Goal: Information Seeking & Learning: Learn about a topic

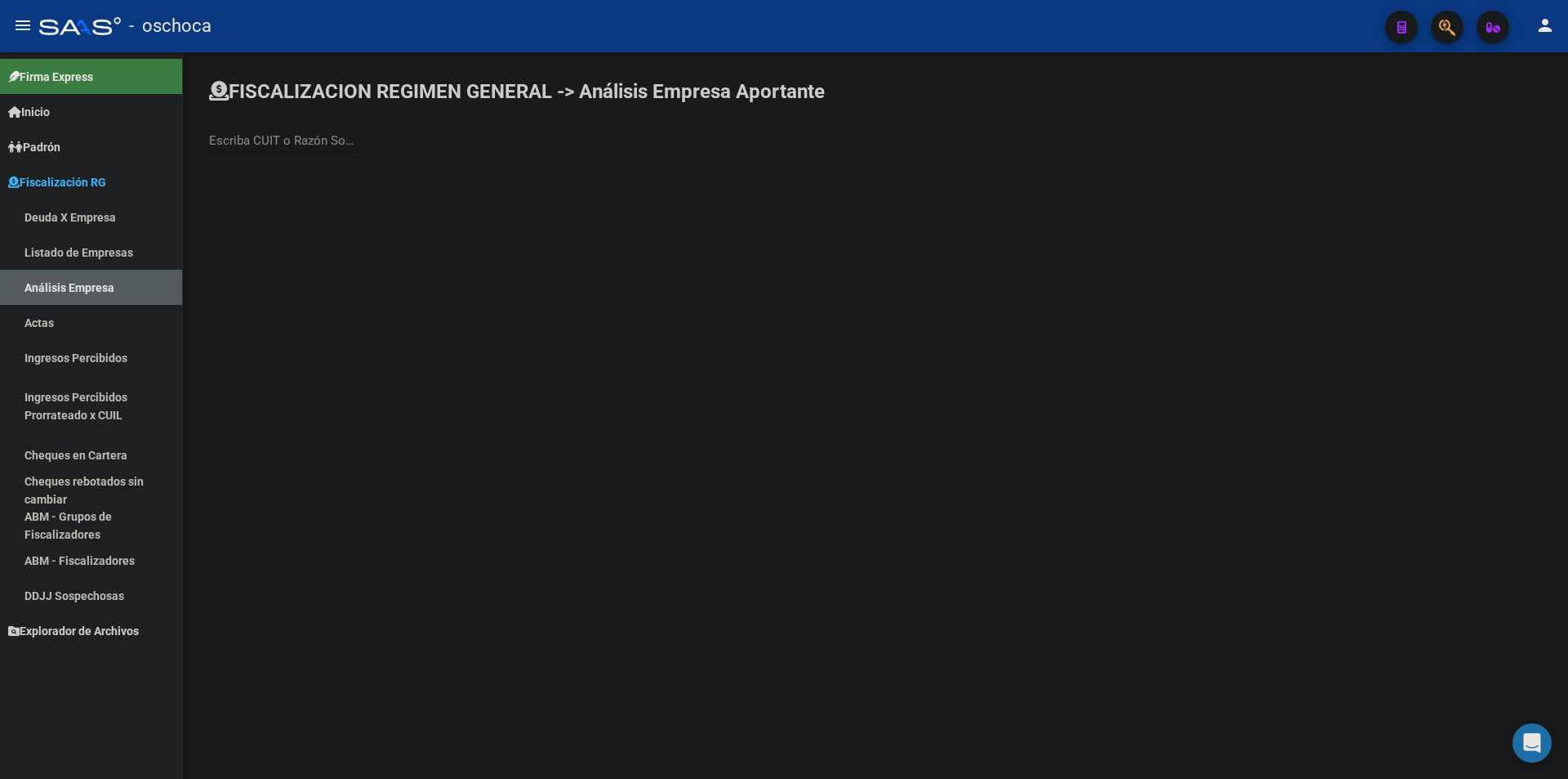
click at [250, 148] on div "Escriba CUIT o Razón Social para buscar" at bounding box center [282, 135] width 147 height 35
type input "EL FORTIN"
click at [365, 175] on span "EL FORTIN CONSTRUCCIONES Y TRANSPORTES S A C I I F Y A" at bounding box center [454, 172] width 464 height 39
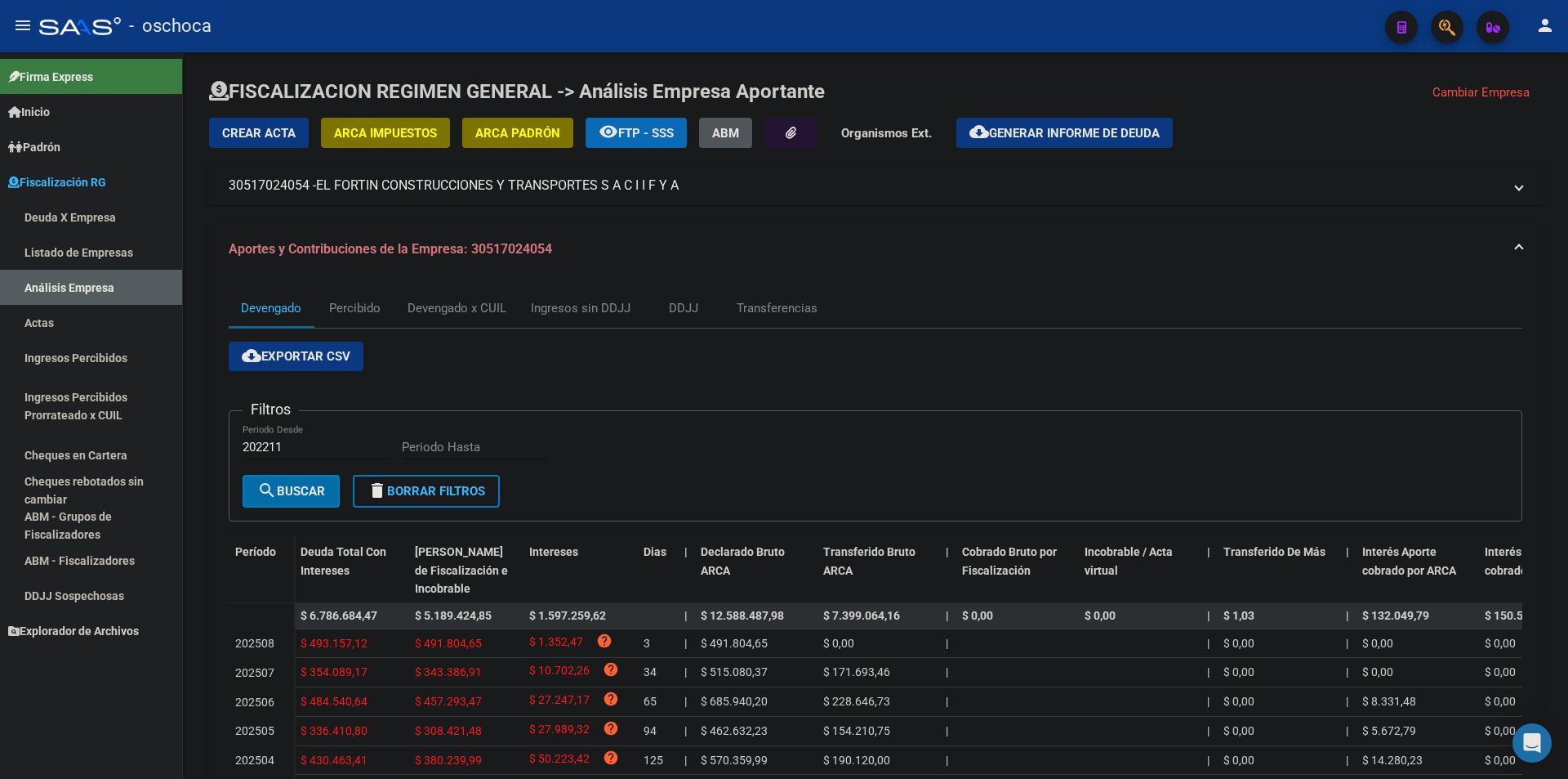
drag, startPoint x: 692, startPoint y: 178, endPoint x: 680, endPoint y: 187, distance: 15.0
click at [680, 187] on mat-panel-title "30517024054 - EL FORTIN CONSTRUCCIONES Y TRANSPORTES S A C I I F Y A" at bounding box center [866, 186] width 1274 height 18
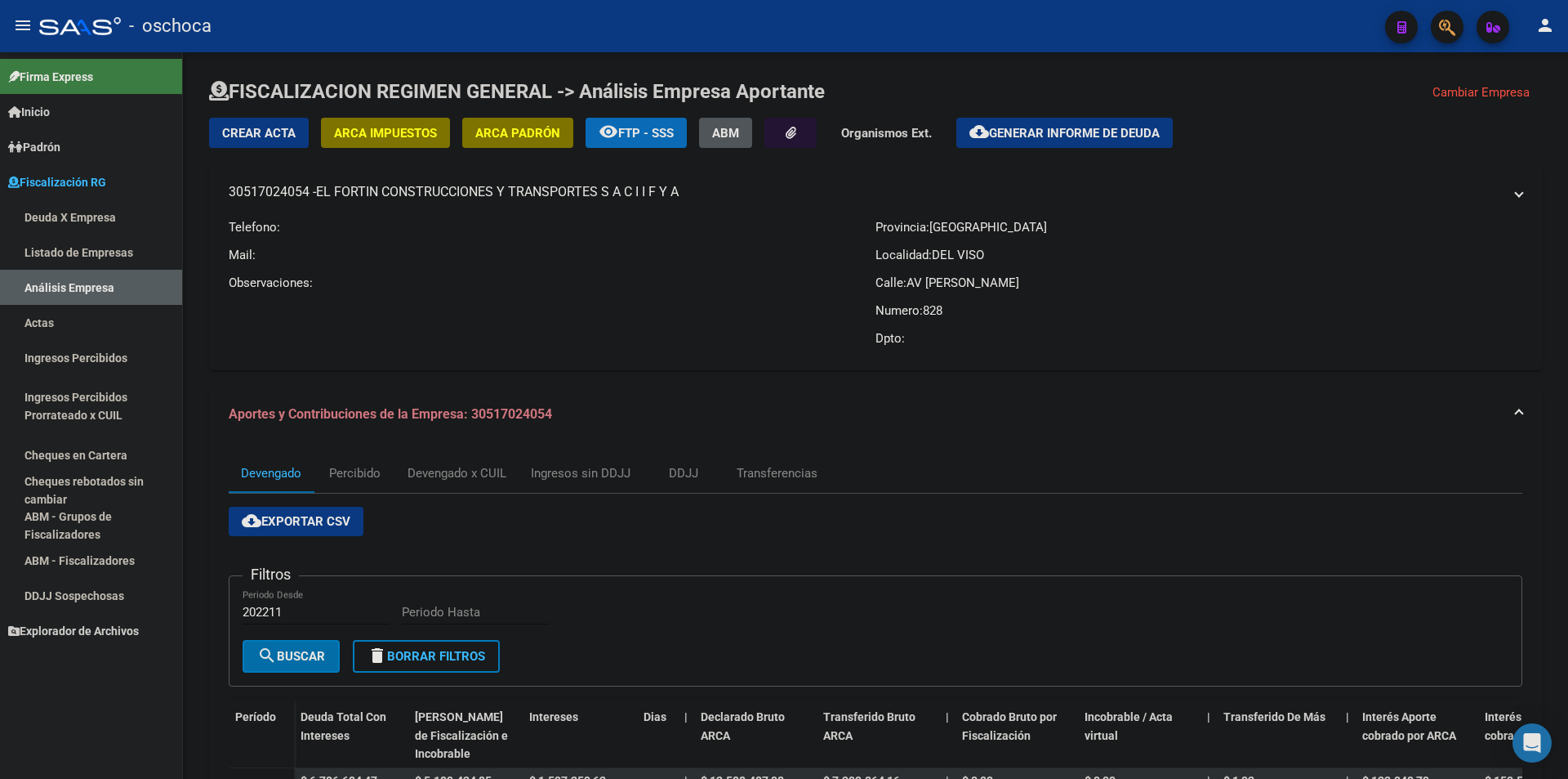
copy mat-panel-title "30517024054 - EL FORTIN CONSTRUCCIONES Y TRANSPORTES S A C I I F Y A"
click at [1450, 82] on button "Cambiar Empresa" at bounding box center [1481, 93] width 122 height 28
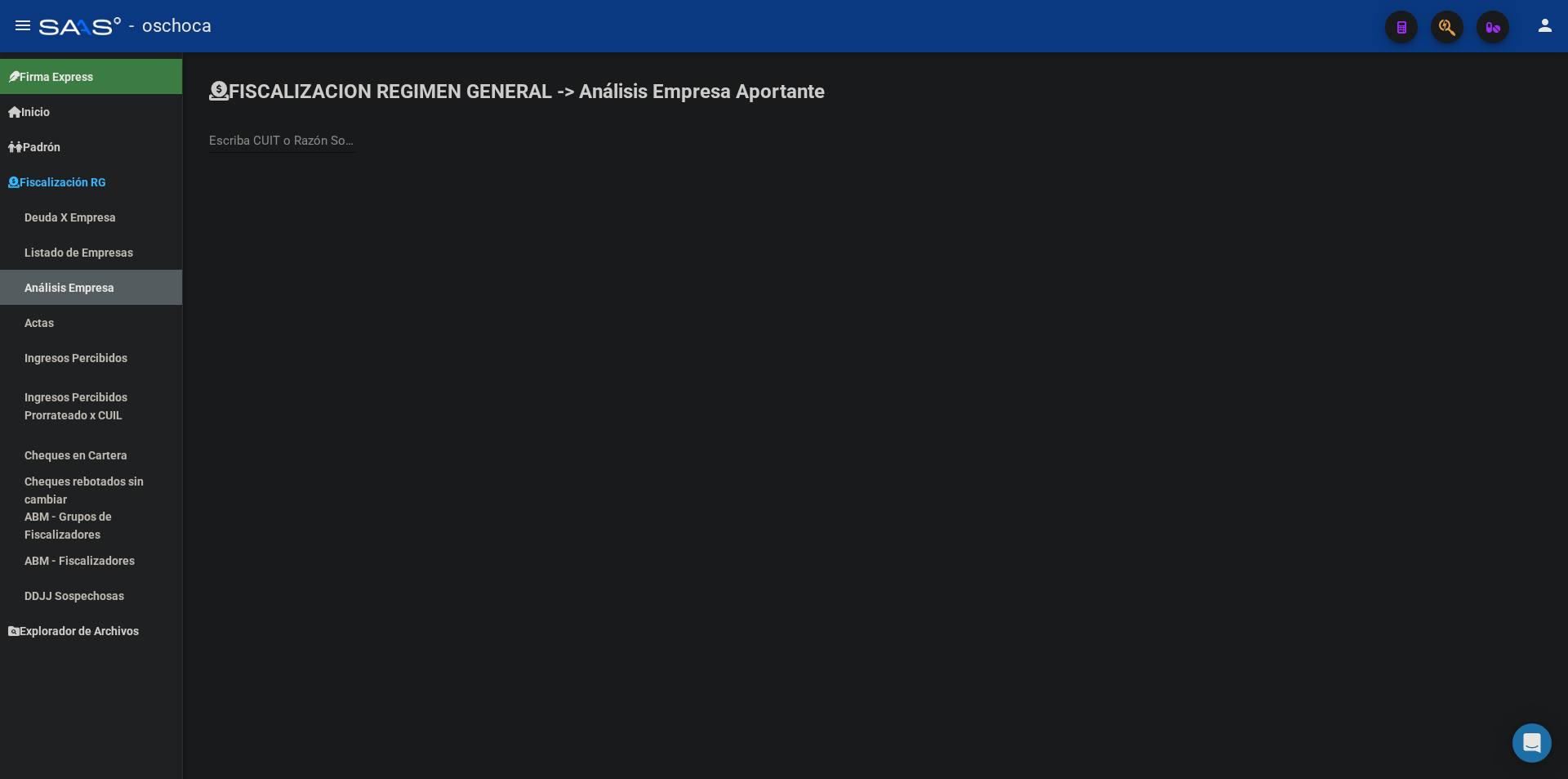
click at [313, 142] on input "Escriba CUIT o Razón Social para buscar" at bounding box center [282, 141] width 147 height 15
type input "PAMPEANO"
click at [282, 204] on span "TRANSPORTE PAMPEANO SRL" at bounding box center [454, 211] width 464 height 39
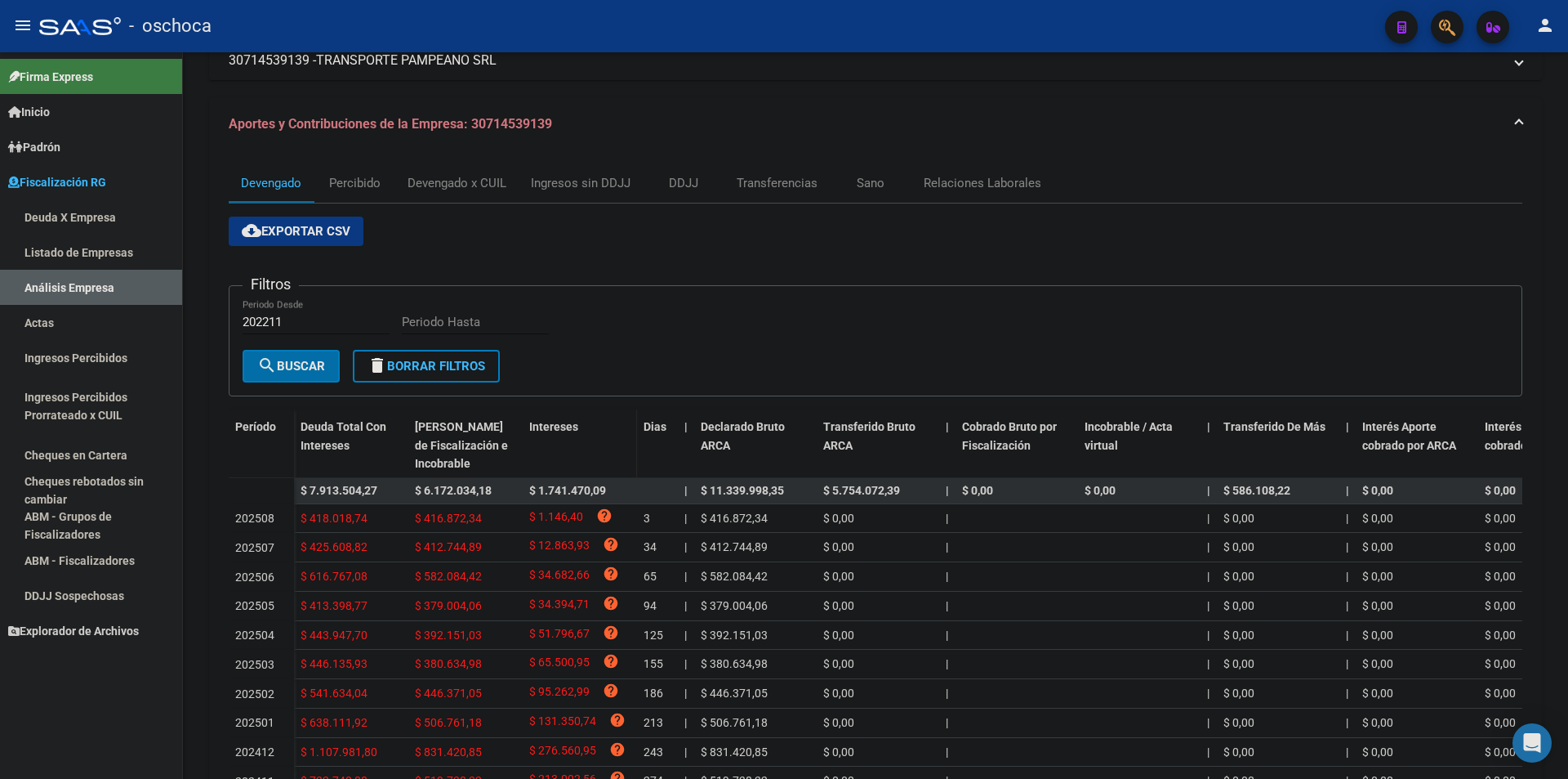
scroll to position [163, 0]
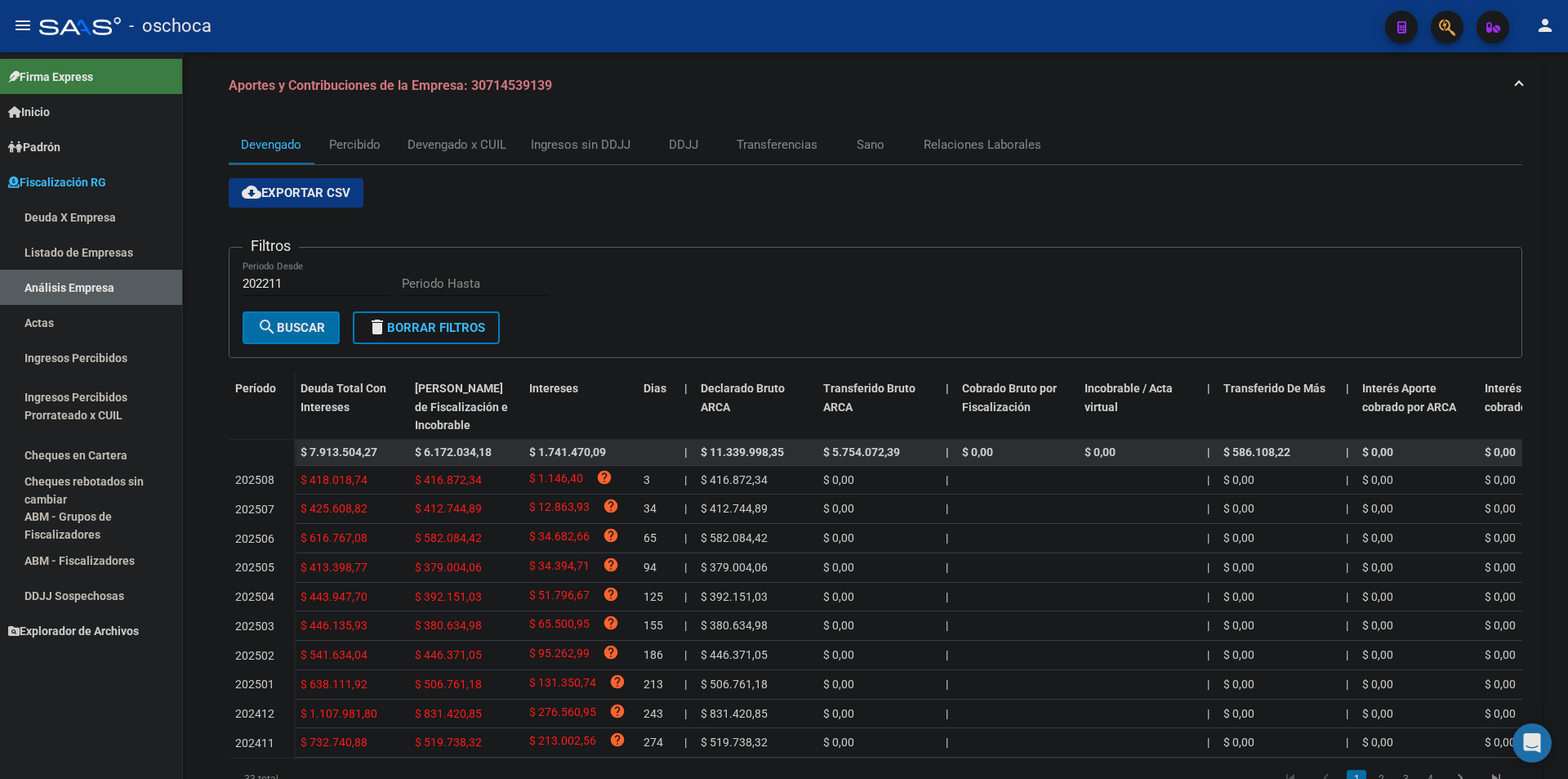
click at [53, 253] on link "Listado de Empresas" at bounding box center [91, 252] width 182 height 35
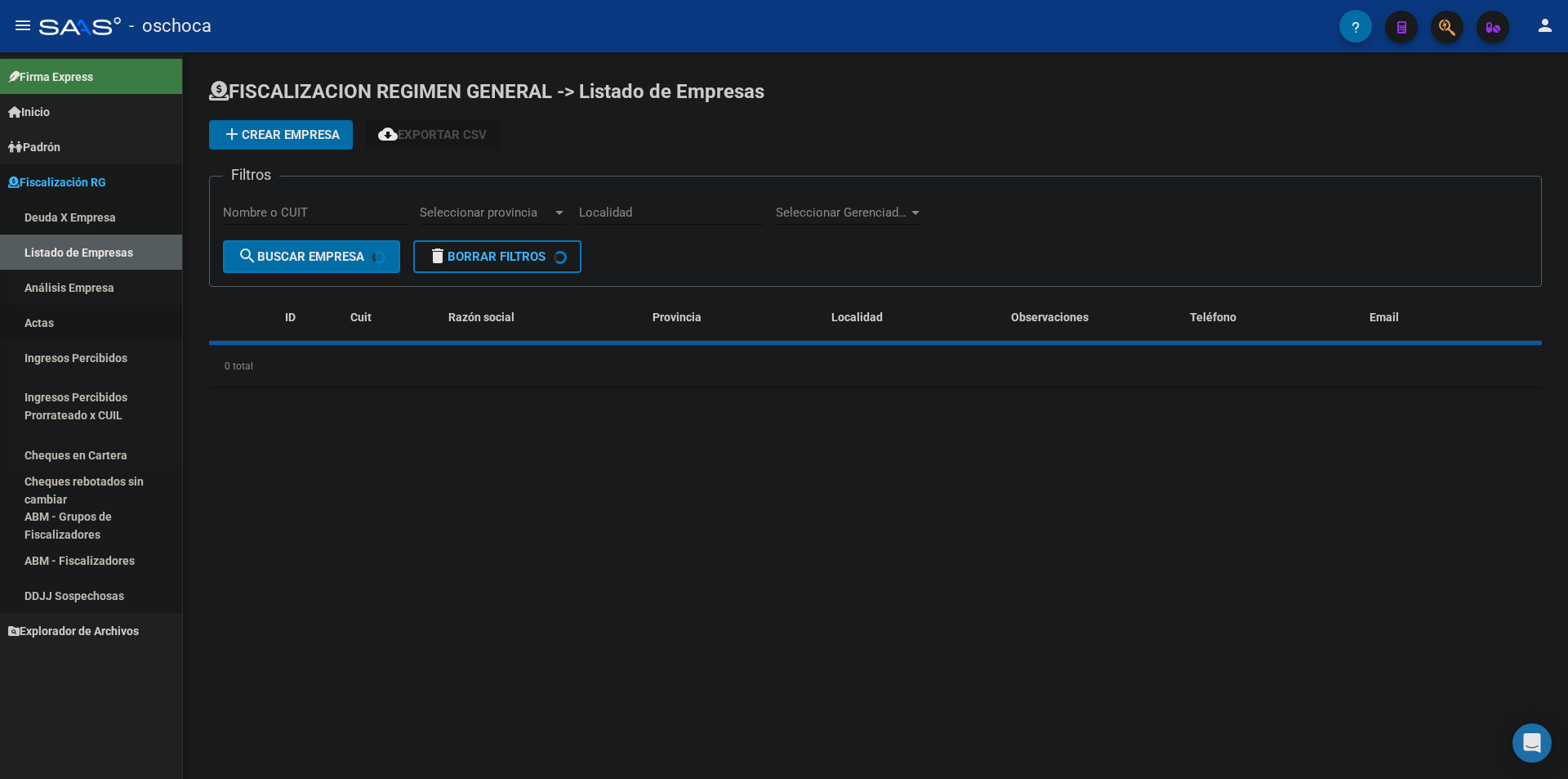
click at [93, 339] on link "Actas" at bounding box center [91, 322] width 182 height 35
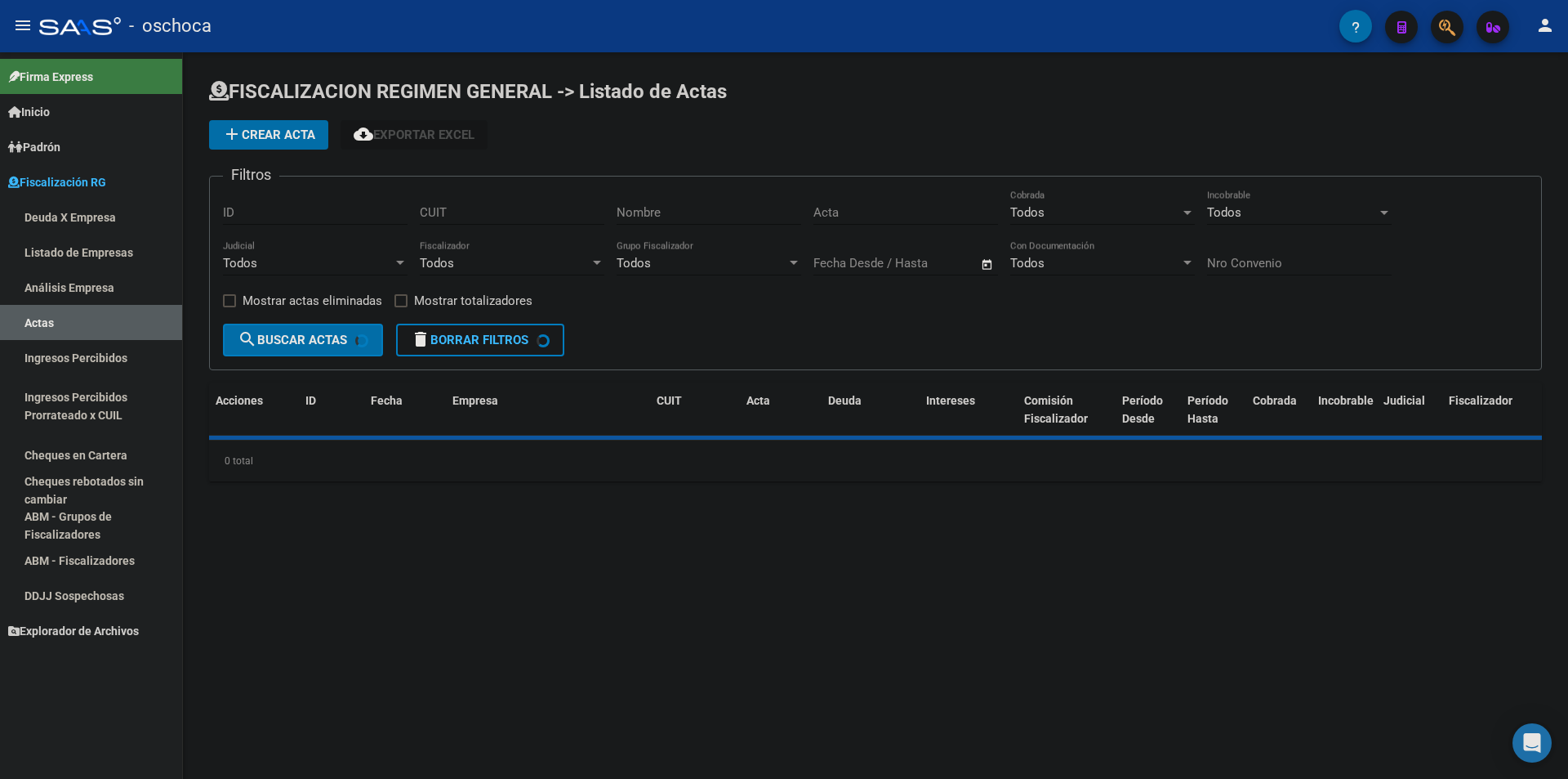
click at [78, 259] on link "Listado de Empresas" at bounding box center [91, 252] width 182 height 35
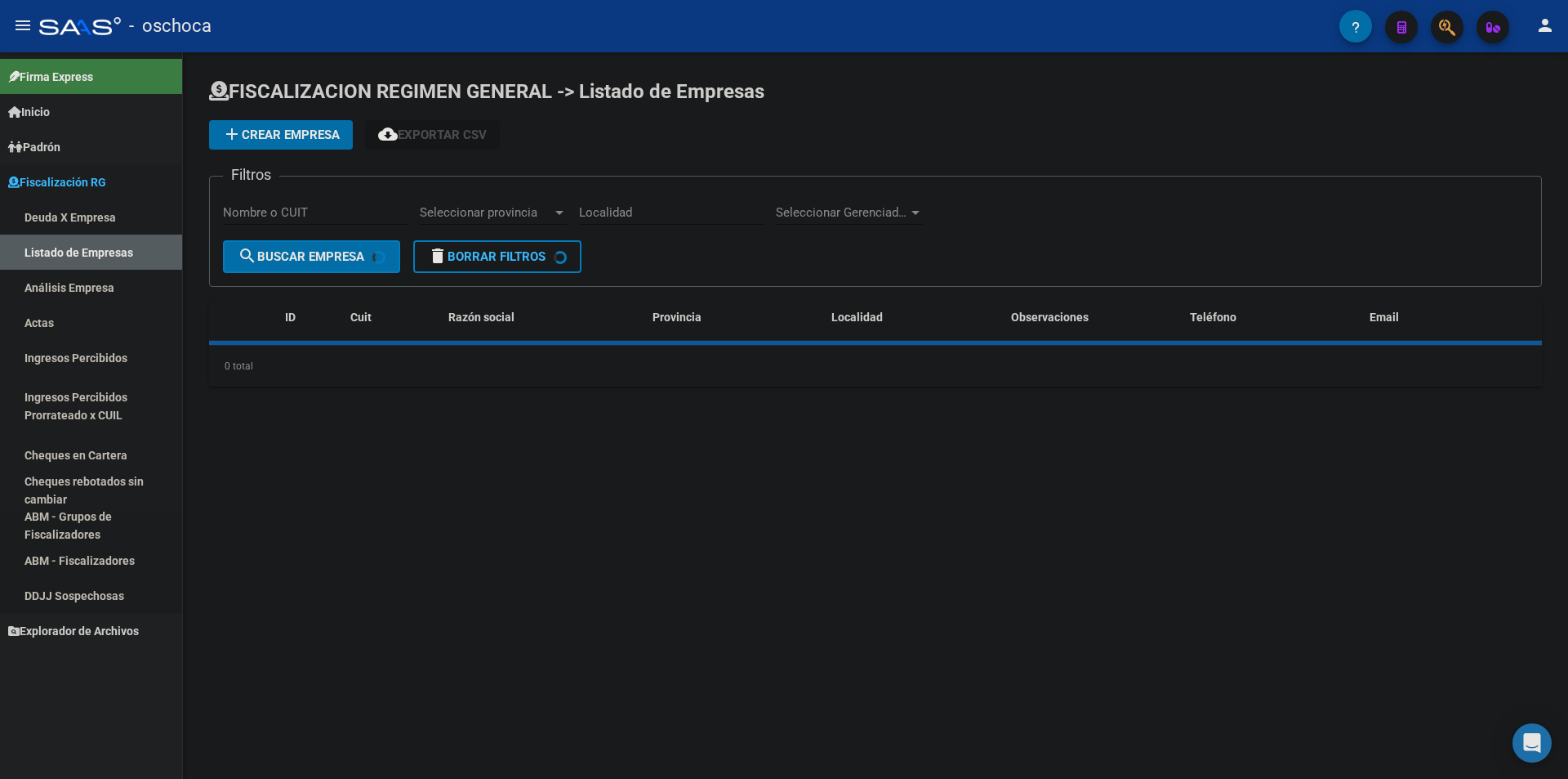
click at [104, 292] on link "Análisis Empresa" at bounding box center [91, 287] width 182 height 35
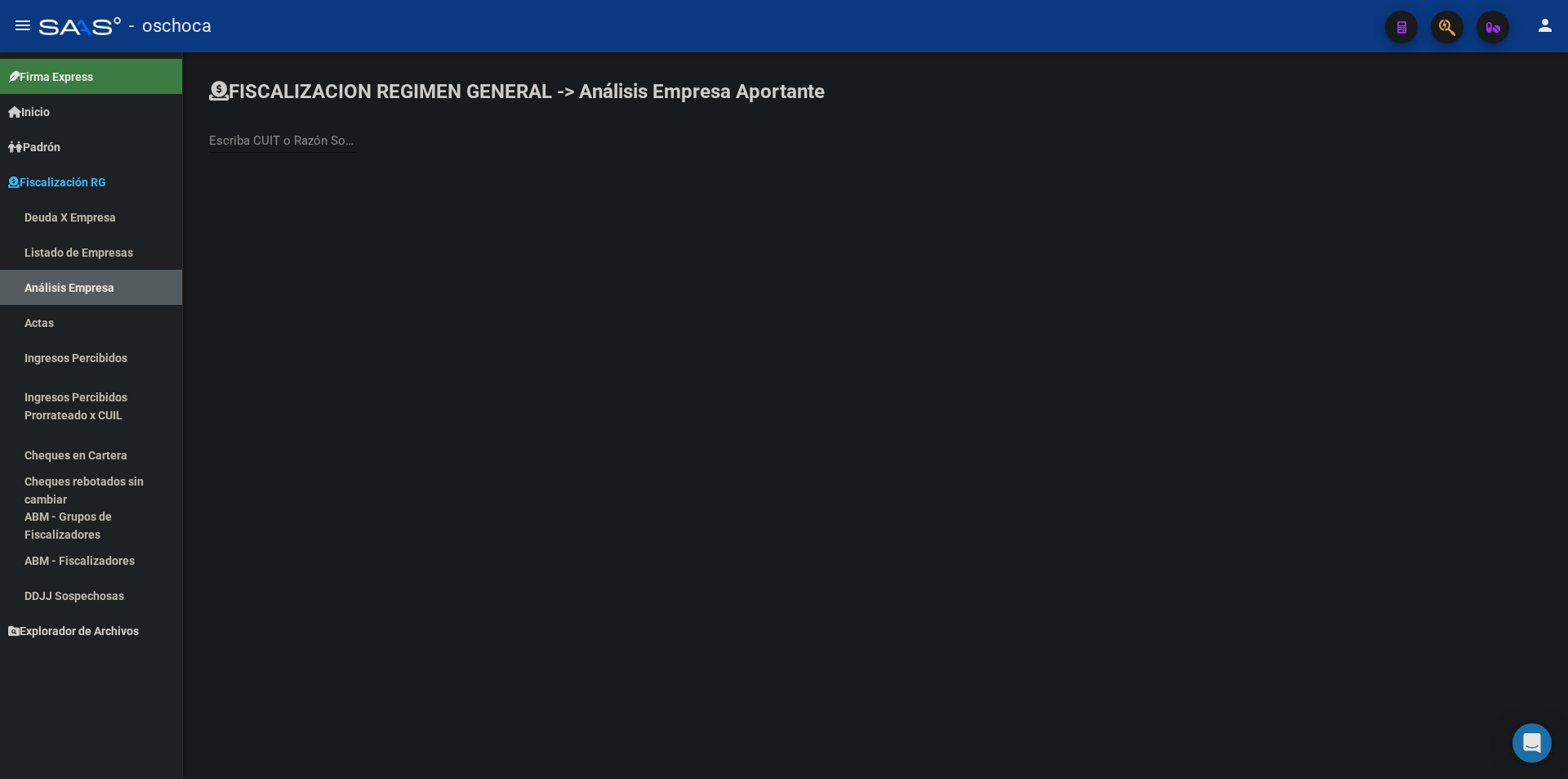
click at [242, 114] on div "Escriba CUIT o Razón Social para buscar" at bounding box center [875, 123] width 1333 height 90
click at [252, 138] on input "Escriba CUIT o Razón Social para buscar" at bounding box center [282, 141] width 147 height 15
type input "AGULEMA"
click at [299, 180] on span "AGULEMA SRL" at bounding box center [454, 172] width 464 height 39
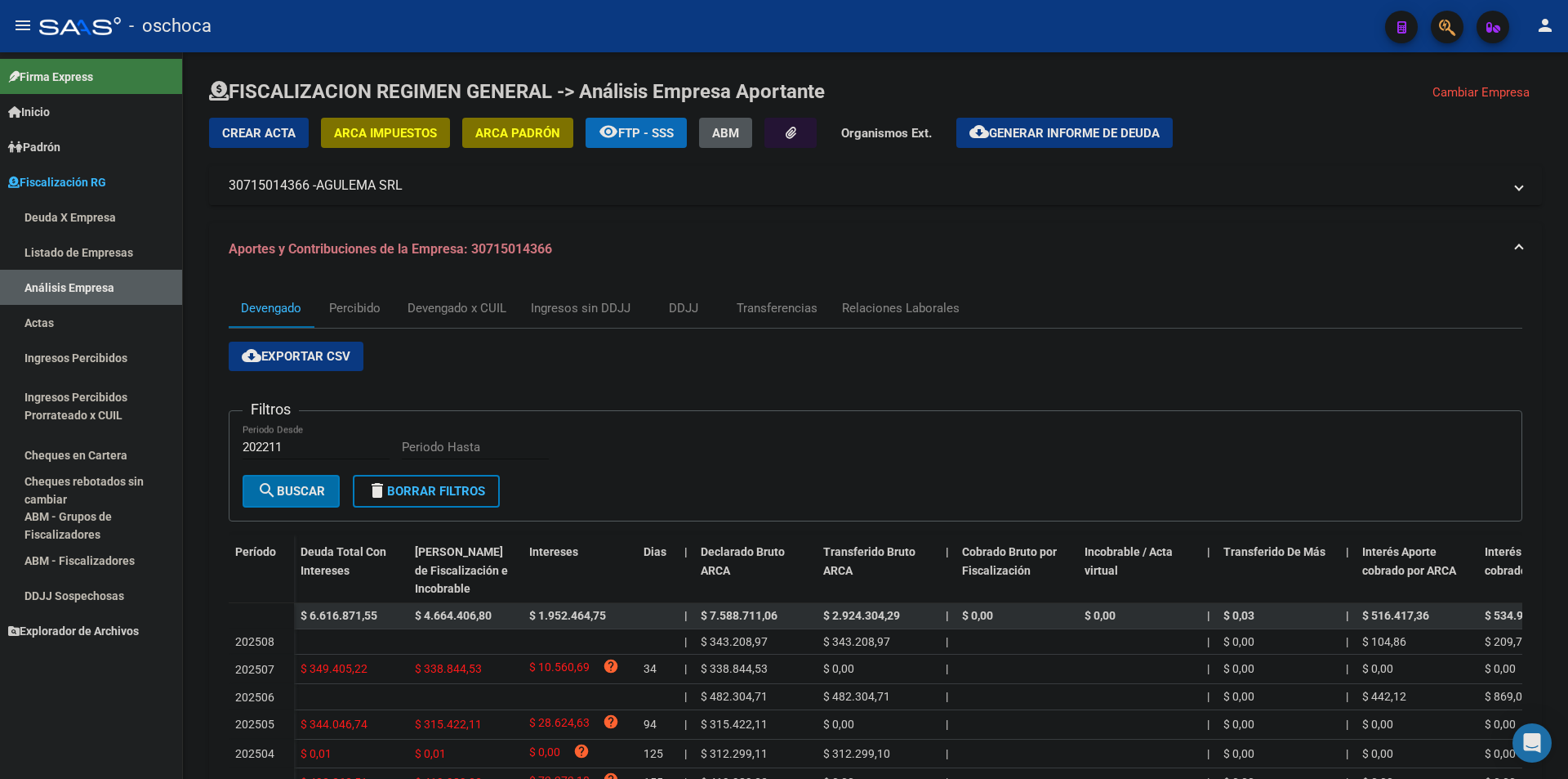
click at [111, 286] on link "Análisis Empresa" at bounding box center [91, 287] width 182 height 35
click at [107, 267] on link "Listado de Empresas" at bounding box center [91, 252] width 182 height 35
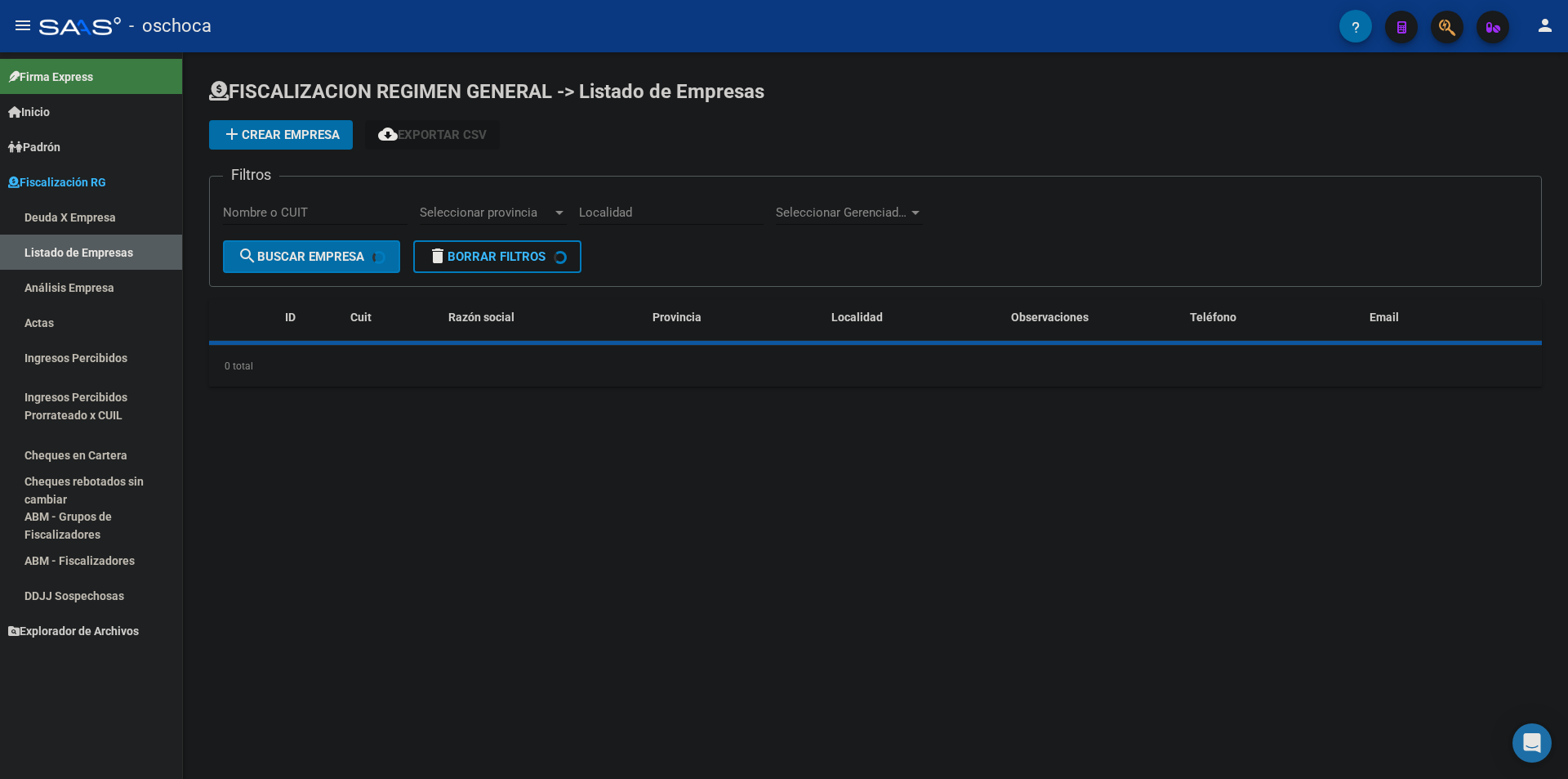
click at [107, 279] on link "Análisis Empresa" at bounding box center [91, 287] width 182 height 35
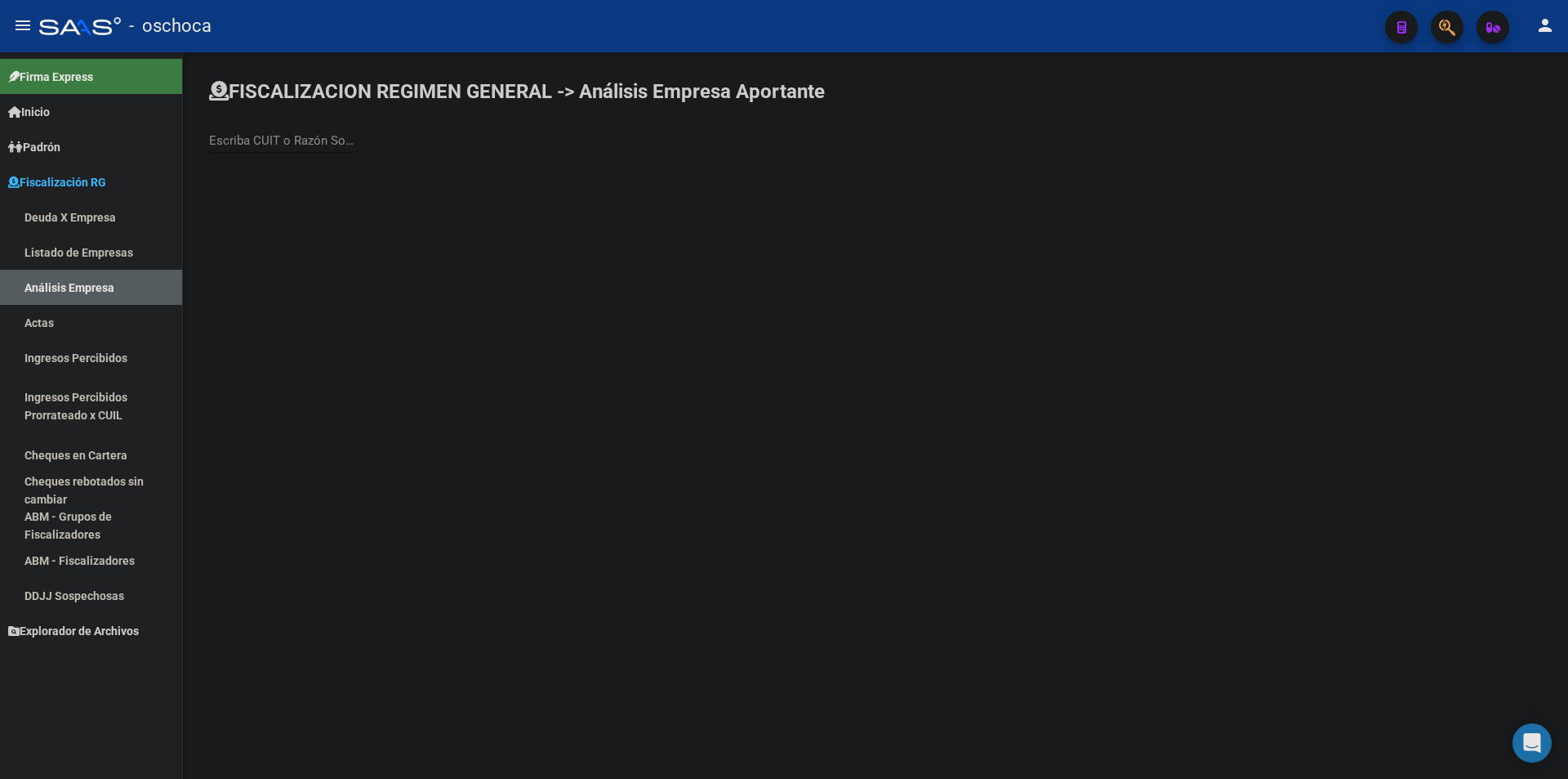
click at [263, 132] on div "Escriba CUIT o Razón Social para buscar" at bounding box center [282, 135] width 147 height 35
type input "EL FORTIN"
drag, startPoint x: 649, startPoint y: 163, endPoint x: 443, endPoint y: 188, distance: 207.5
click at [443, 188] on span "EL FORTIN CONSTRUCCIONES Y TRANSPORTES S A C I I F Y A" at bounding box center [454, 172] width 464 height 39
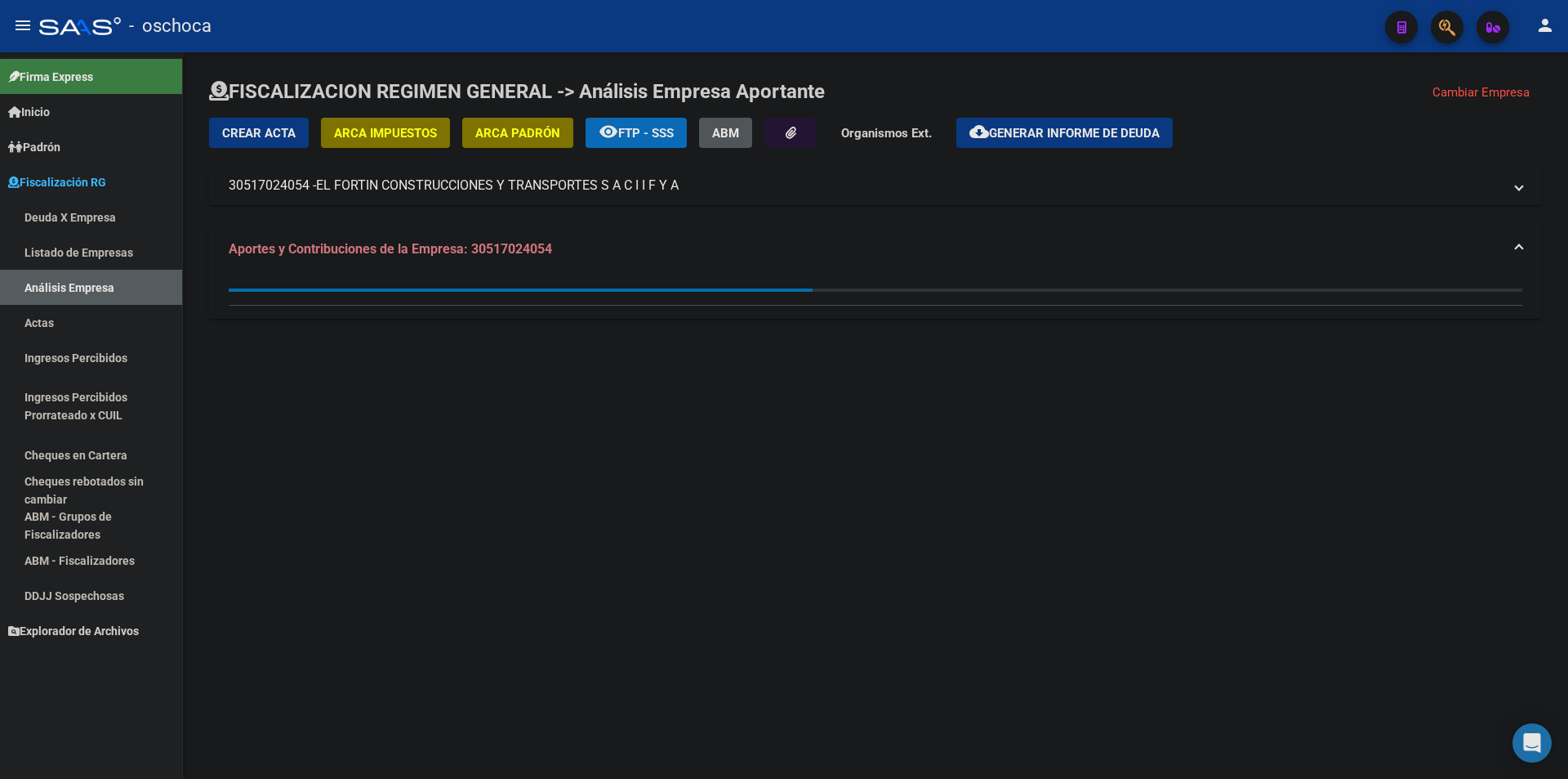
copy span "TRANSPORTES S A C I I F Y A"
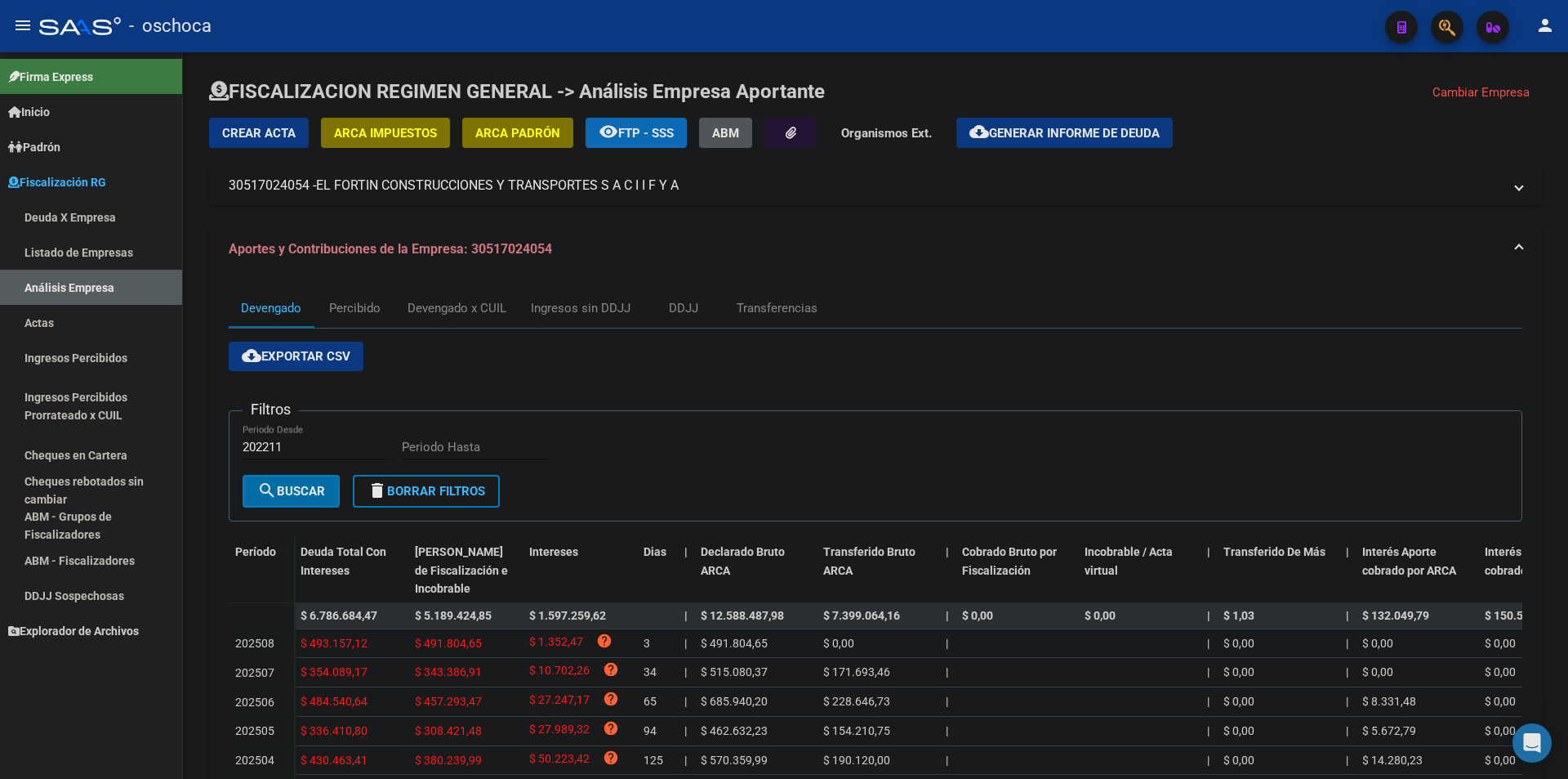
drag, startPoint x: 664, startPoint y: 185, endPoint x: 681, endPoint y: 190, distance: 17.7
click at [681, 190] on mat-panel-title "30517024054 - EL FORTIN CONSTRUCCIONES Y TRANSPORTES S A C I I F Y A" at bounding box center [866, 186] width 1274 height 18
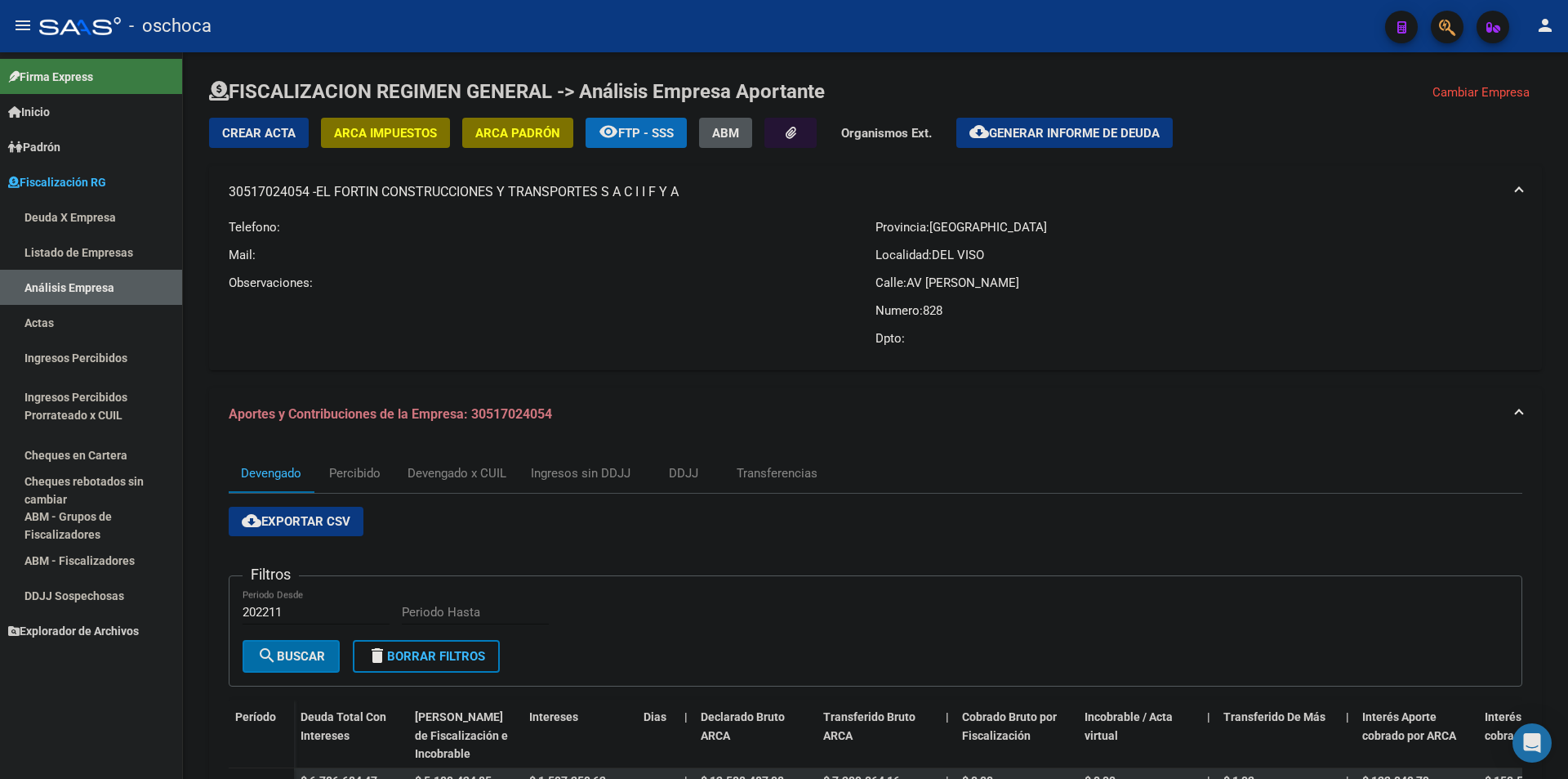
copy mat-panel-title "30517024054 - EL FORTIN CONSTRUCCIONES Y TRANSPORTES S A C I I F Y A"
